Goal: Find contact information: Find contact information

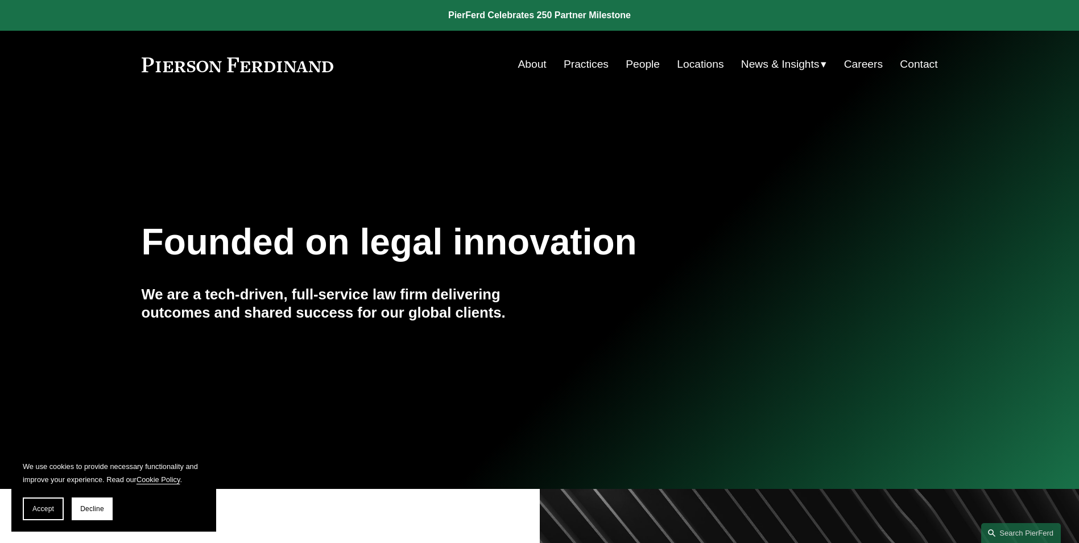
click at [688, 64] on link "Locations" at bounding box center [700, 64] width 47 height 22
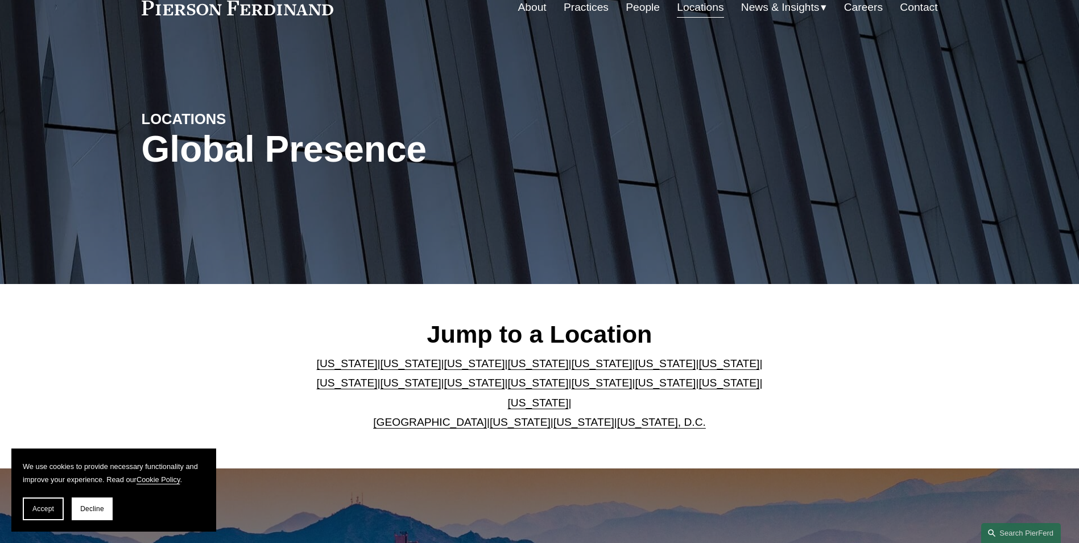
click at [635, 369] on link "[US_STATE]" at bounding box center [665, 363] width 61 height 12
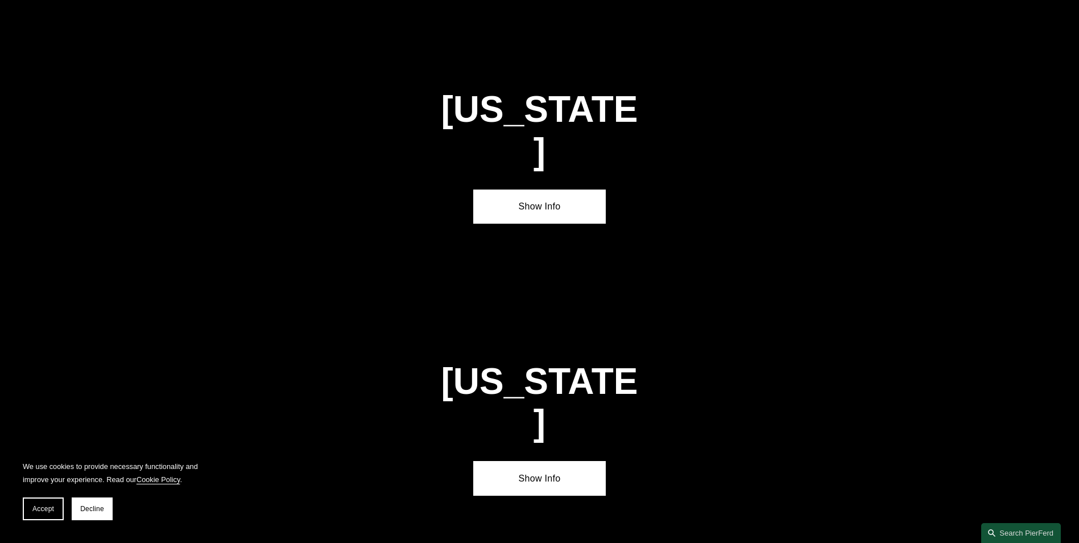
scroll to position [1718, 0]
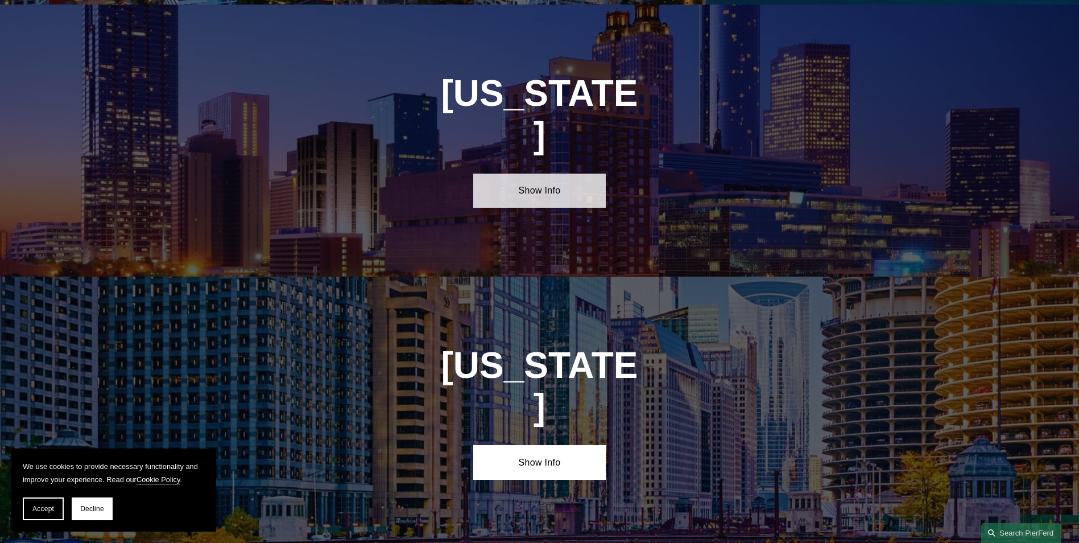
click at [536, 173] on link "Show Info" at bounding box center [539, 190] width 133 height 34
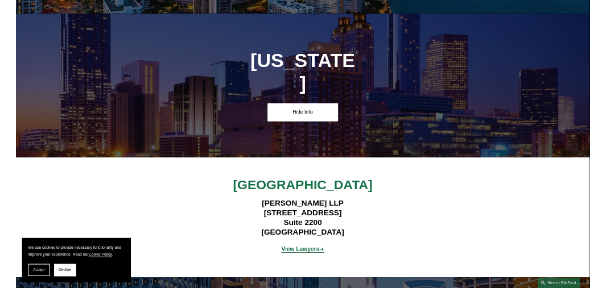
scroll to position [1738, 0]
